Goal: Task Accomplishment & Management: Complete application form

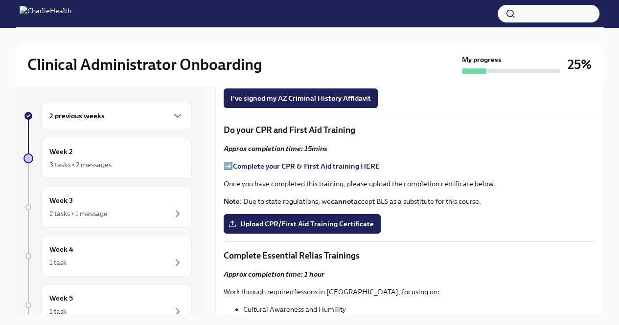
scroll to position [465, 0]
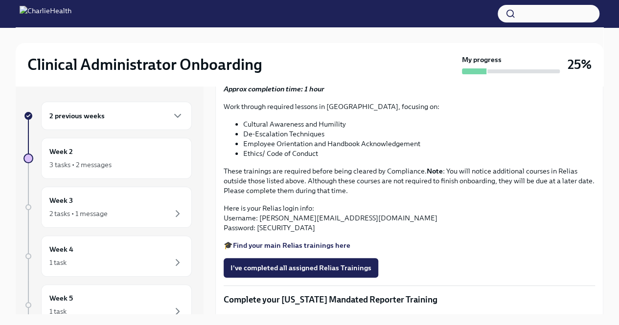
scroll to position [647, 0]
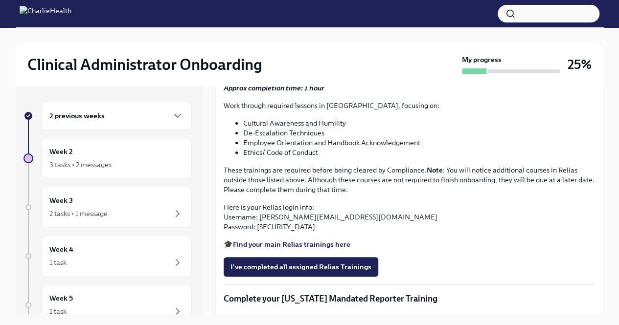
click at [270, 43] on span "Upload CPR/First Aid Training Certificate" at bounding box center [301, 38] width 143 height 10
click at [0, 0] on input "Upload CPR/First Aid Training Certificate" at bounding box center [0, 0] width 0 height 0
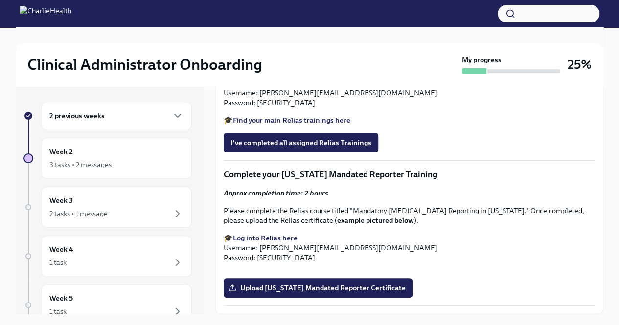
scroll to position [831, 0]
drag, startPoint x: 283, startPoint y: 250, endPoint x: 257, endPoint y: 245, distance: 26.4
click at [257, 108] on p "Here is your Relias login info: Username: [PERSON_NAME][EMAIL_ADDRESS][DOMAIN_N…" at bounding box center [409, 92] width 371 height 29
copy p "ch1234"
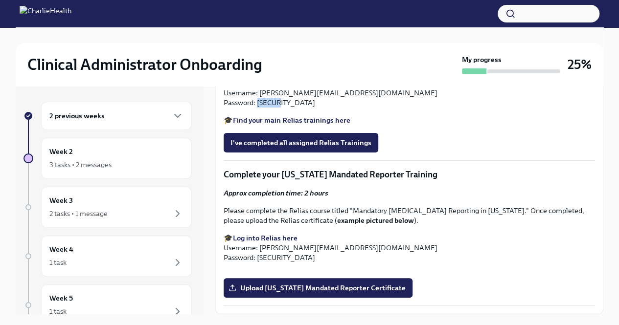
click at [264, 125] on strong "Find your main Relias trainings here" at bounding box center [291, 120] width 117 height 9
drag, startPoint x: 373, startPoint y: 235, endPoint x: 261, endPoint y: 233, distance: 112.1
click at [261, 108] on p "Here is your Relias login info: Username: [PERSON_NAME][EMAIL_ADDRESS][DOMAIN_N…" at bounding box center [409, 92] width 371 height 29
copy p "[PERSON_NAME][EMAIL_ADDRESS][DOMAIN_NAME]"
